Goal: Download file/media

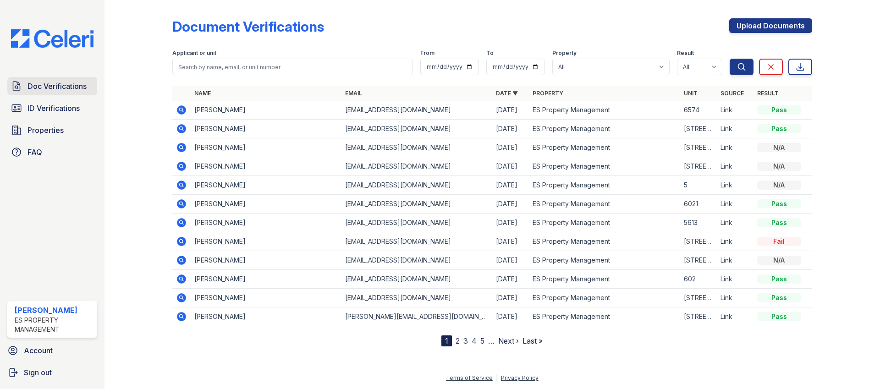
click at [56, 88] on span "Doc Verifications" at bounding box center [56, 86] width 59 height 11
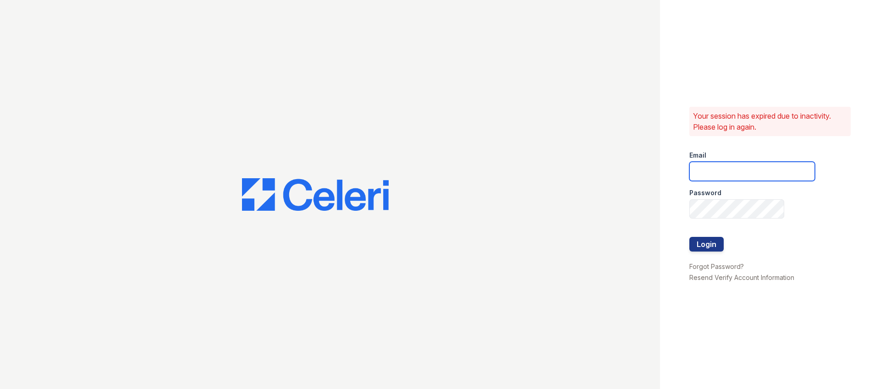
click at [745, 179] on input "email" at bounding box center [752, 171] width 126 height 19
type input "[EMAIL_ADDRESS][DOMAIN_NAME]"
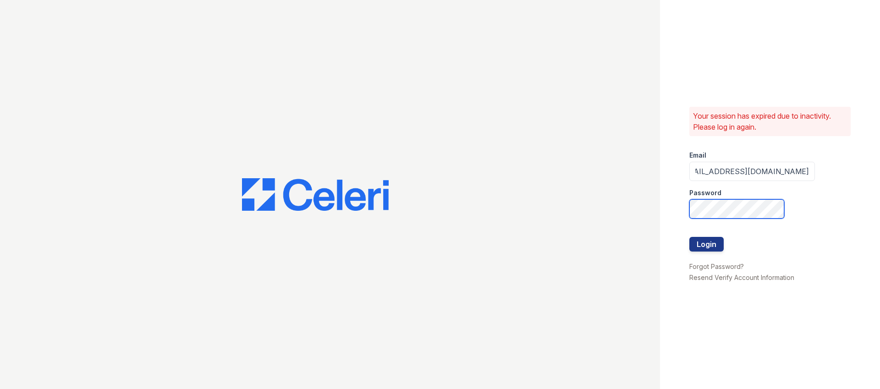
scroll to position [0, 0]
click at [0, 389] on com-1password-button at bounding box center [0, 389] width 0 height 0
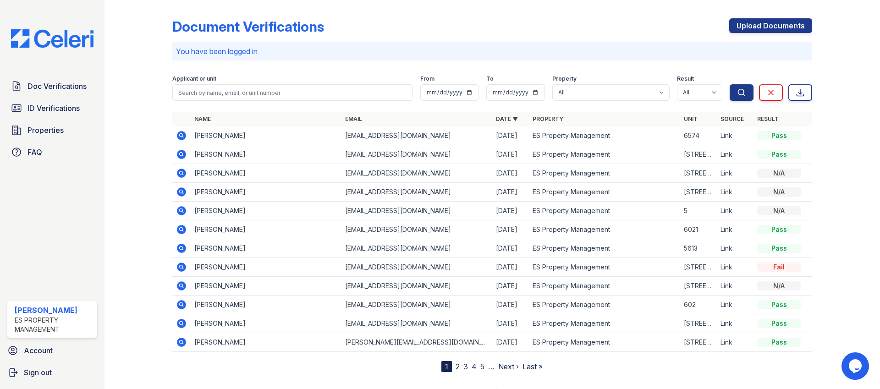
click at [182, 155] on icon at bounding box center [181, 154] width 11 height 11
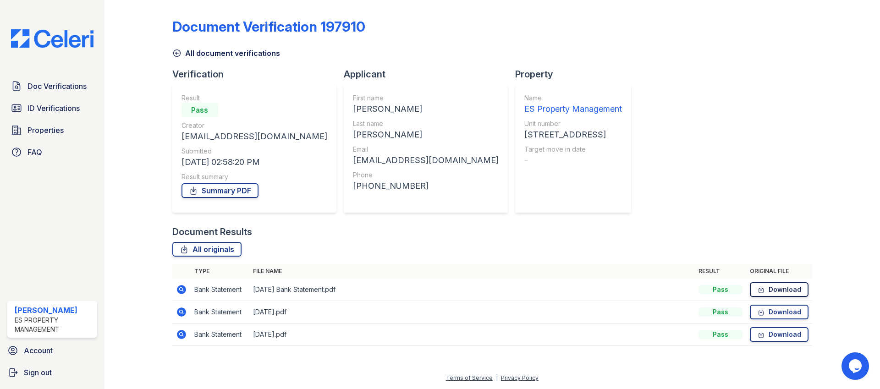
click at [795, 290] on link "Download" at bounding box center [779, 289] width 59 height 15
click at [793, 311] on link "Download" at bounding box center [779, 312] width 59 height 15
click at [787, 329] on link "Download" at bounding box center [779, 334] width 59 height 15
click at [234, 185] on link "Summary PDF" at bounding box center [219, 190] width 77 height 15
